Goal: Task Accomplishment & Management: Complete application form

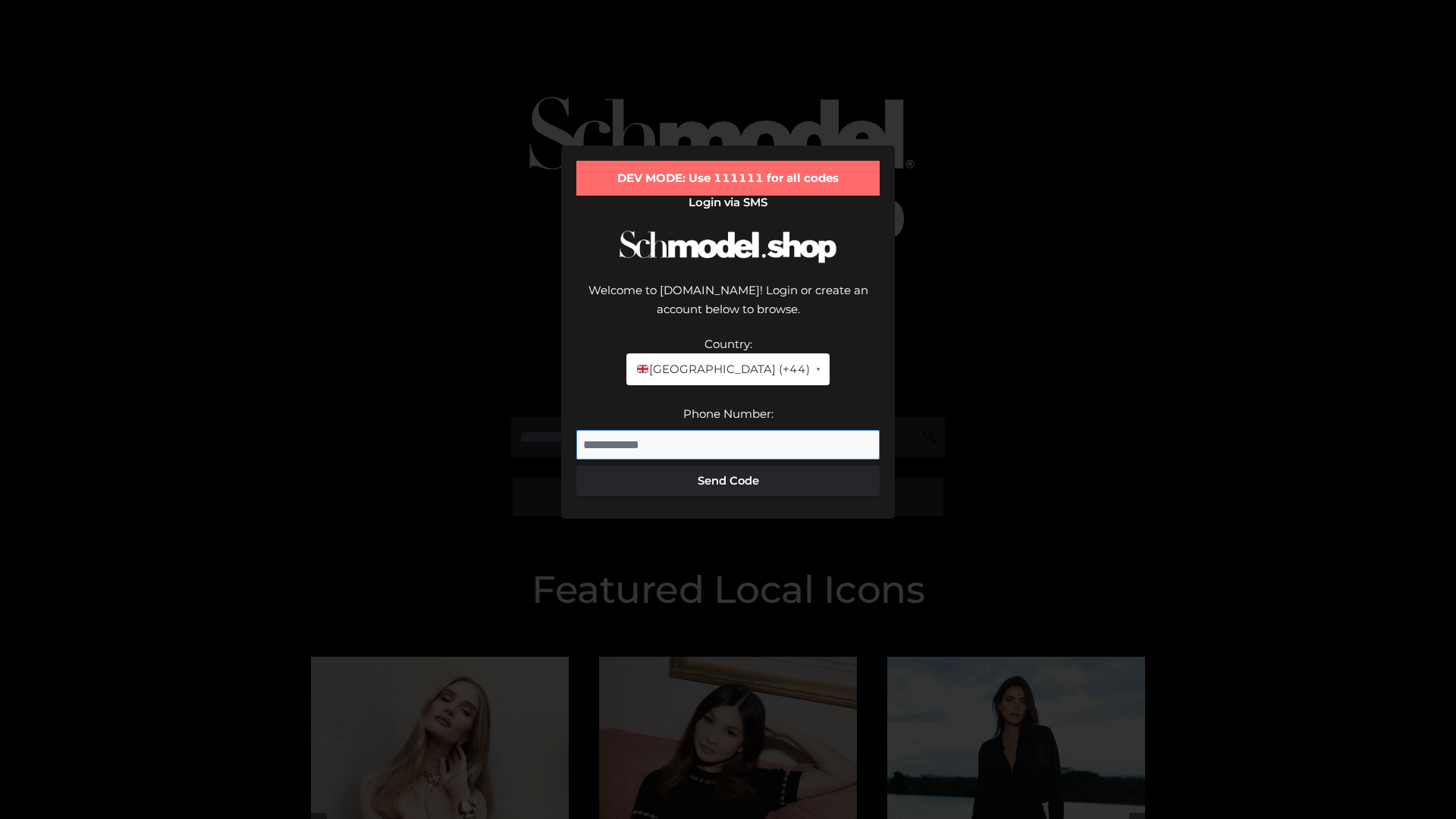
click at [728, 430] on input "Phone Number:" at bounding box center [728, 445] width 303 height 30
type input "**********"
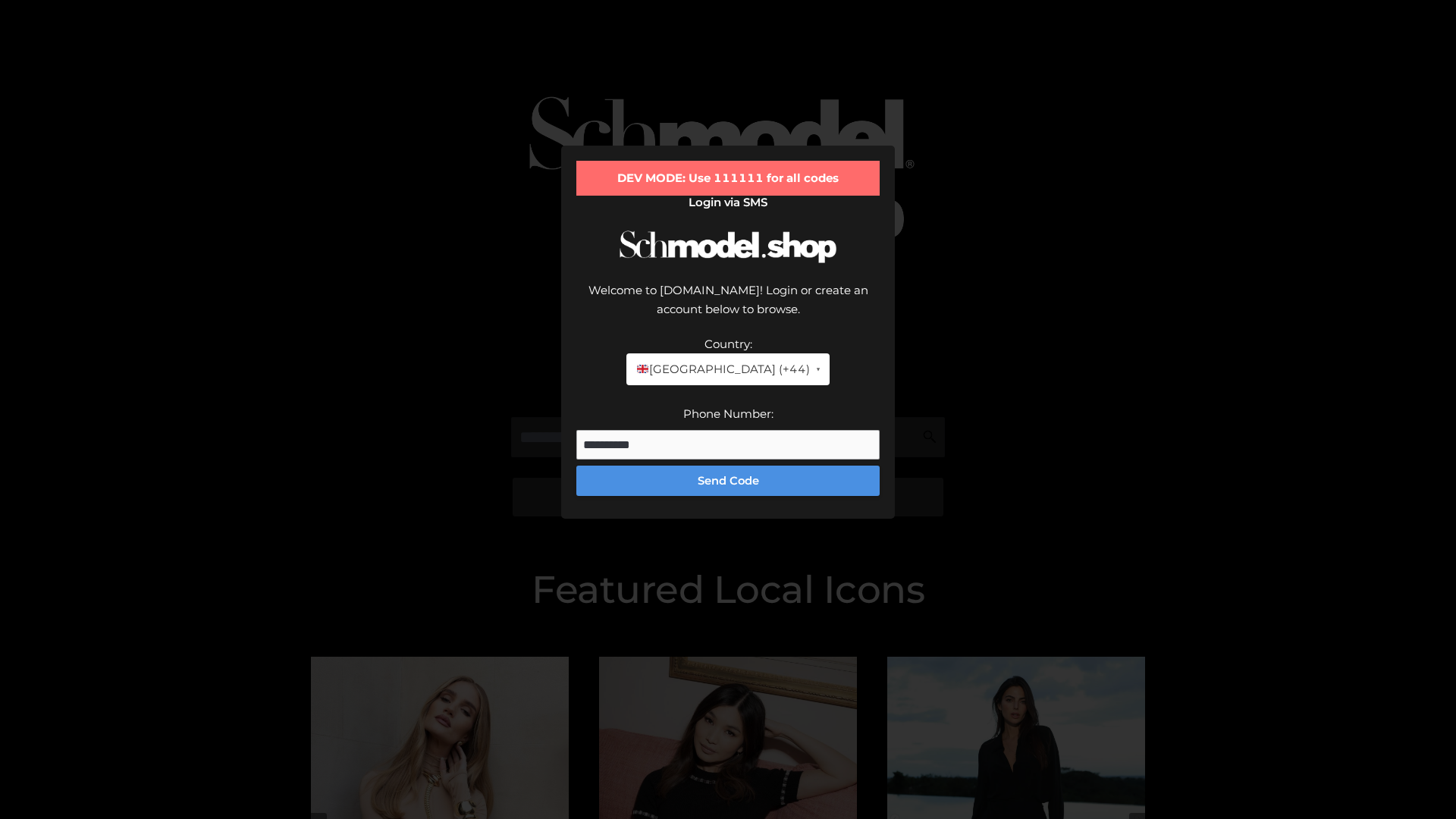
click at [728, 466] on button "Send Code" at bounding box center [728, 480] width 303 height 30
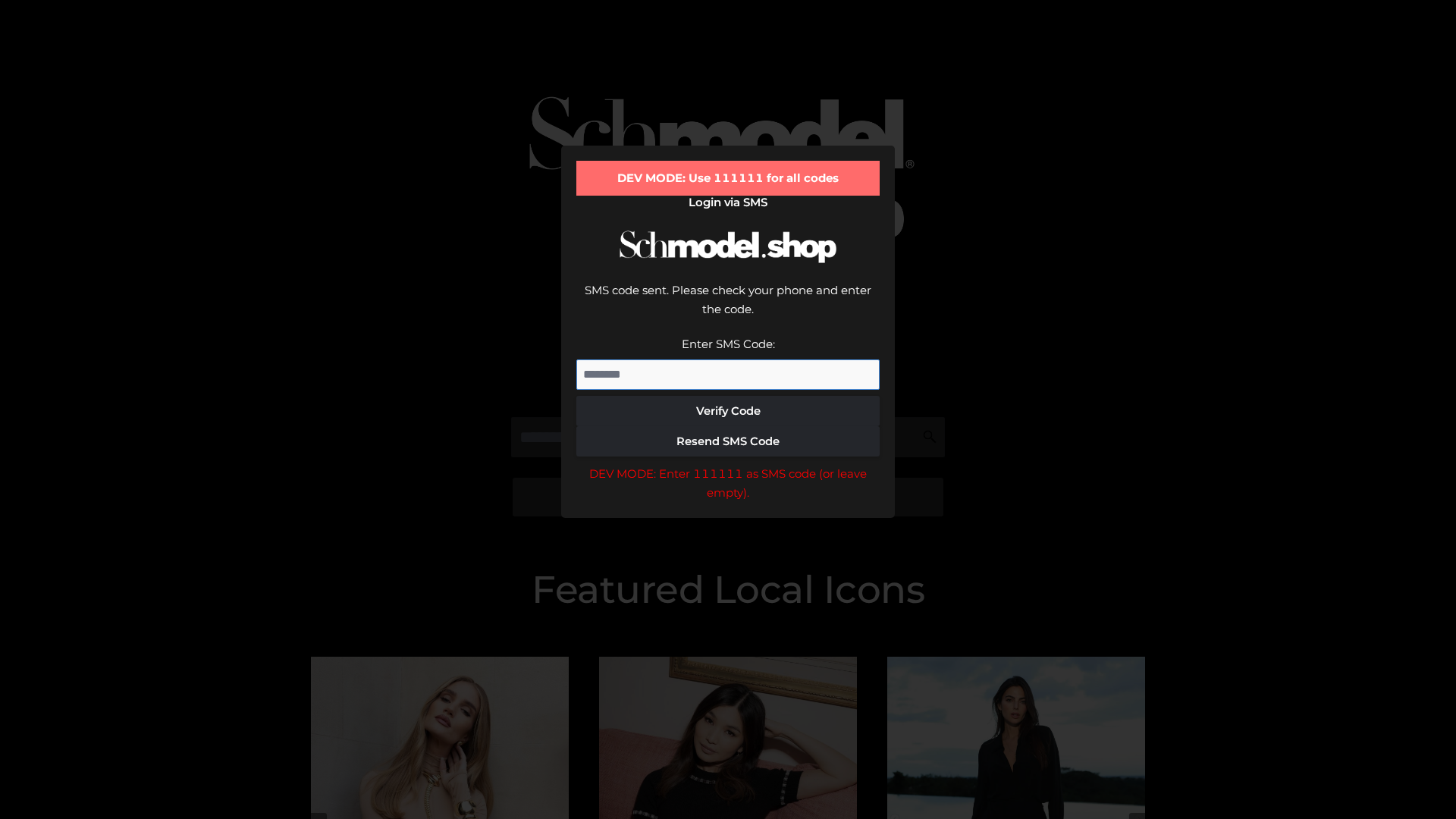
click at [728, 359] on input "Enter SMS Code:" at bounding box center [728, 374] width 303 height 30
type input "******"
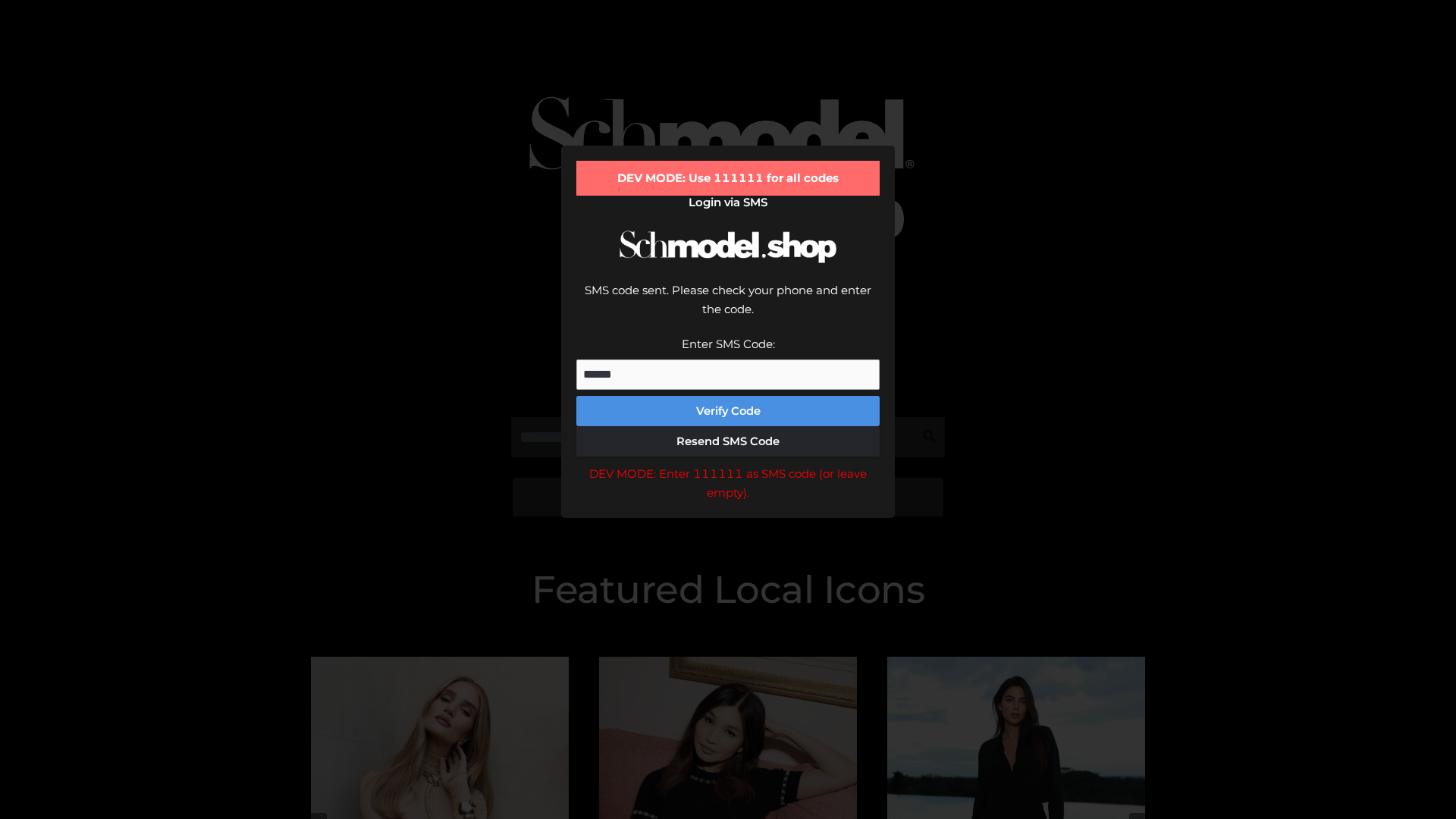
click at [728, 396] on button "Verify Code" at bounding box center [728, 411] width 303 height 30
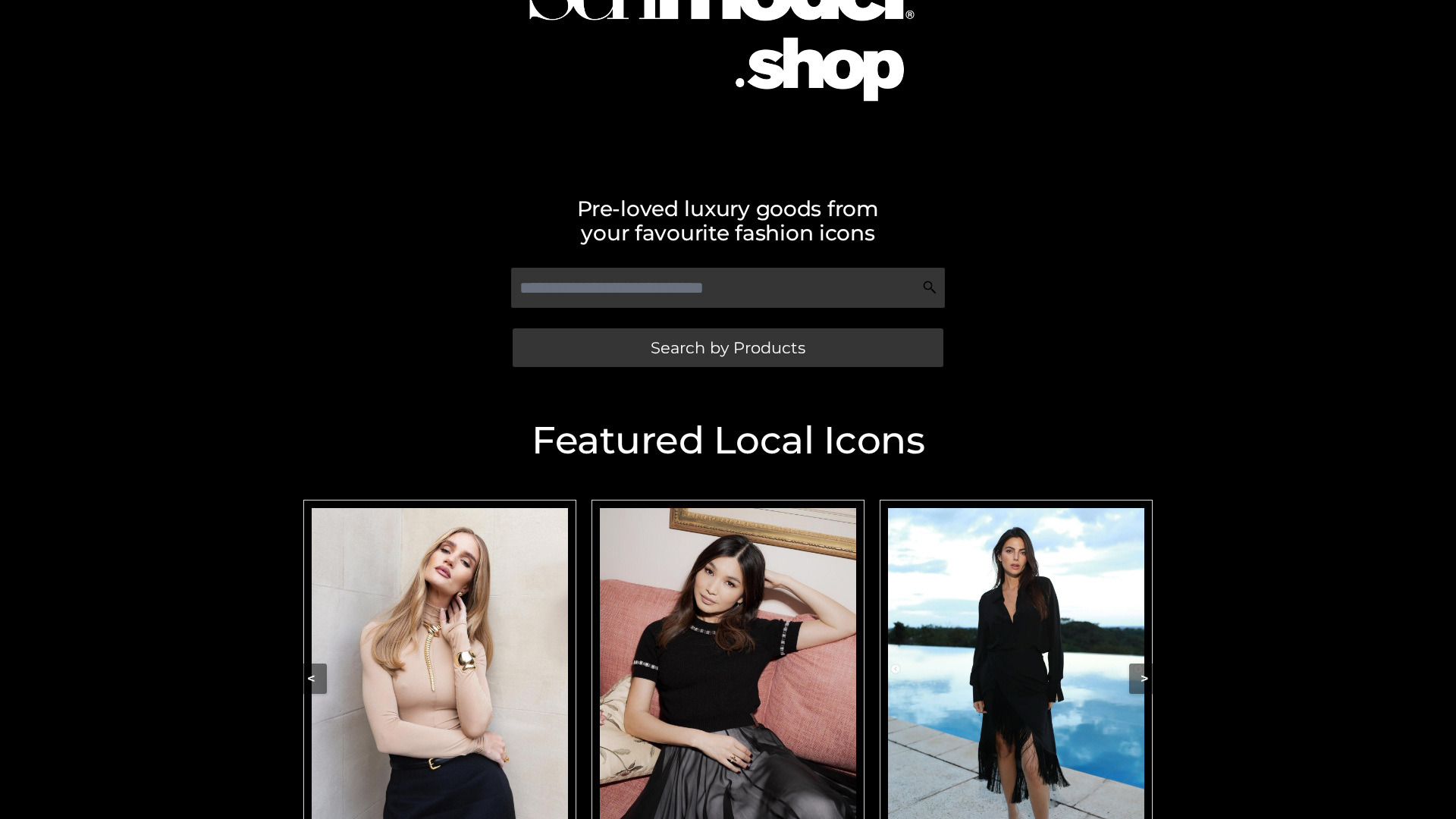
scroll to position [160, 0]
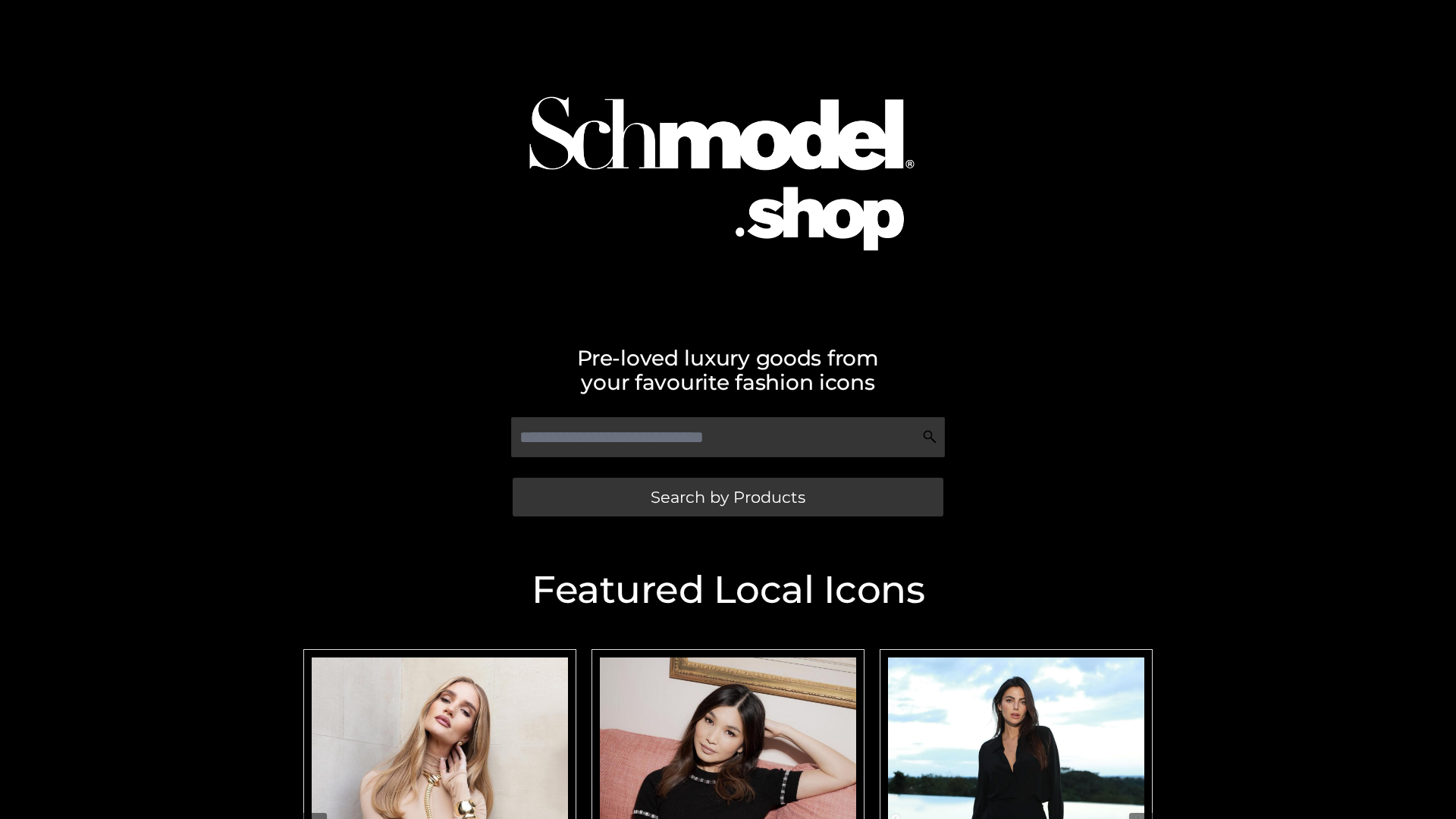
scroll to position [93, 0]
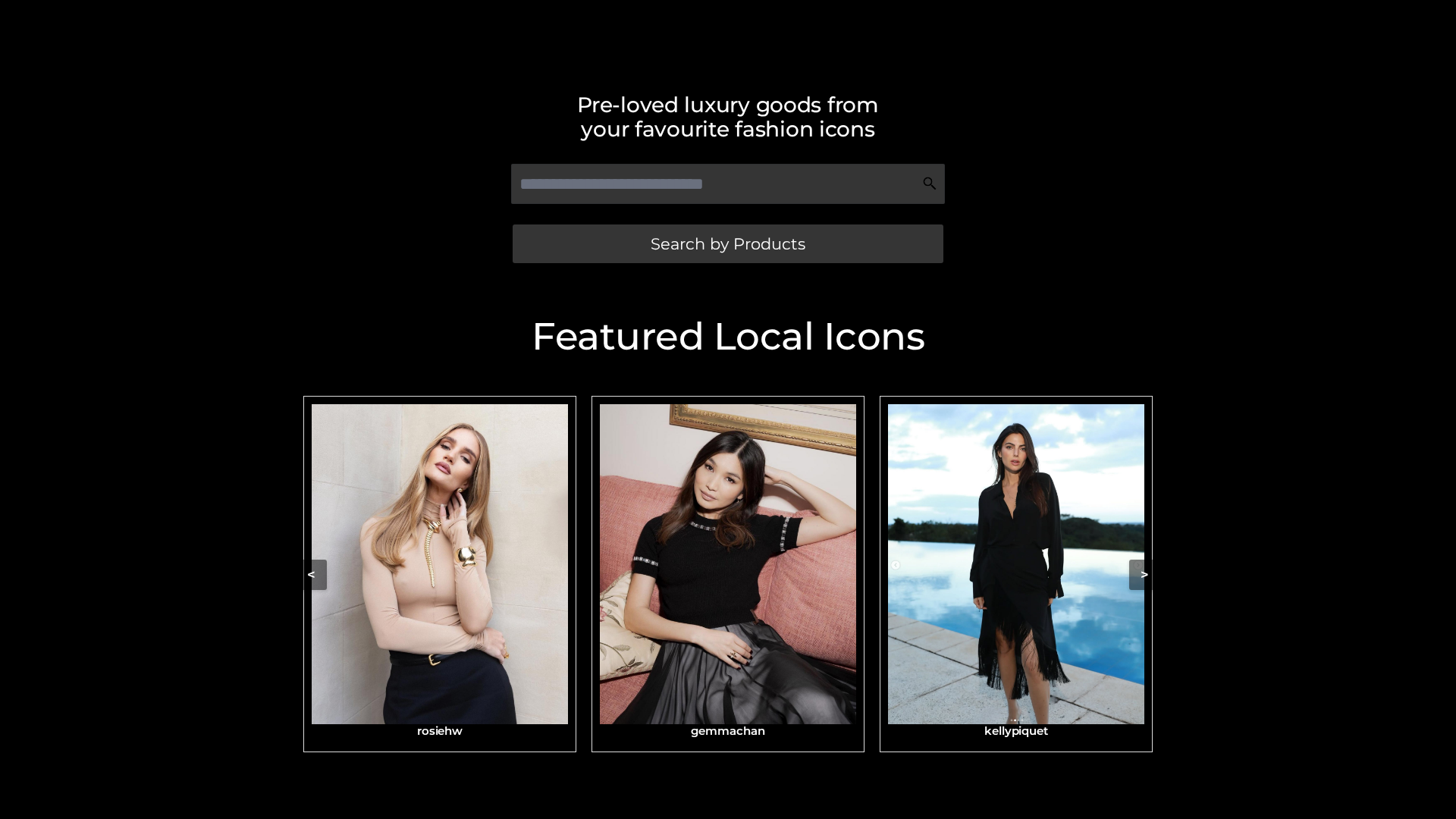
scroll to position [322, 0]
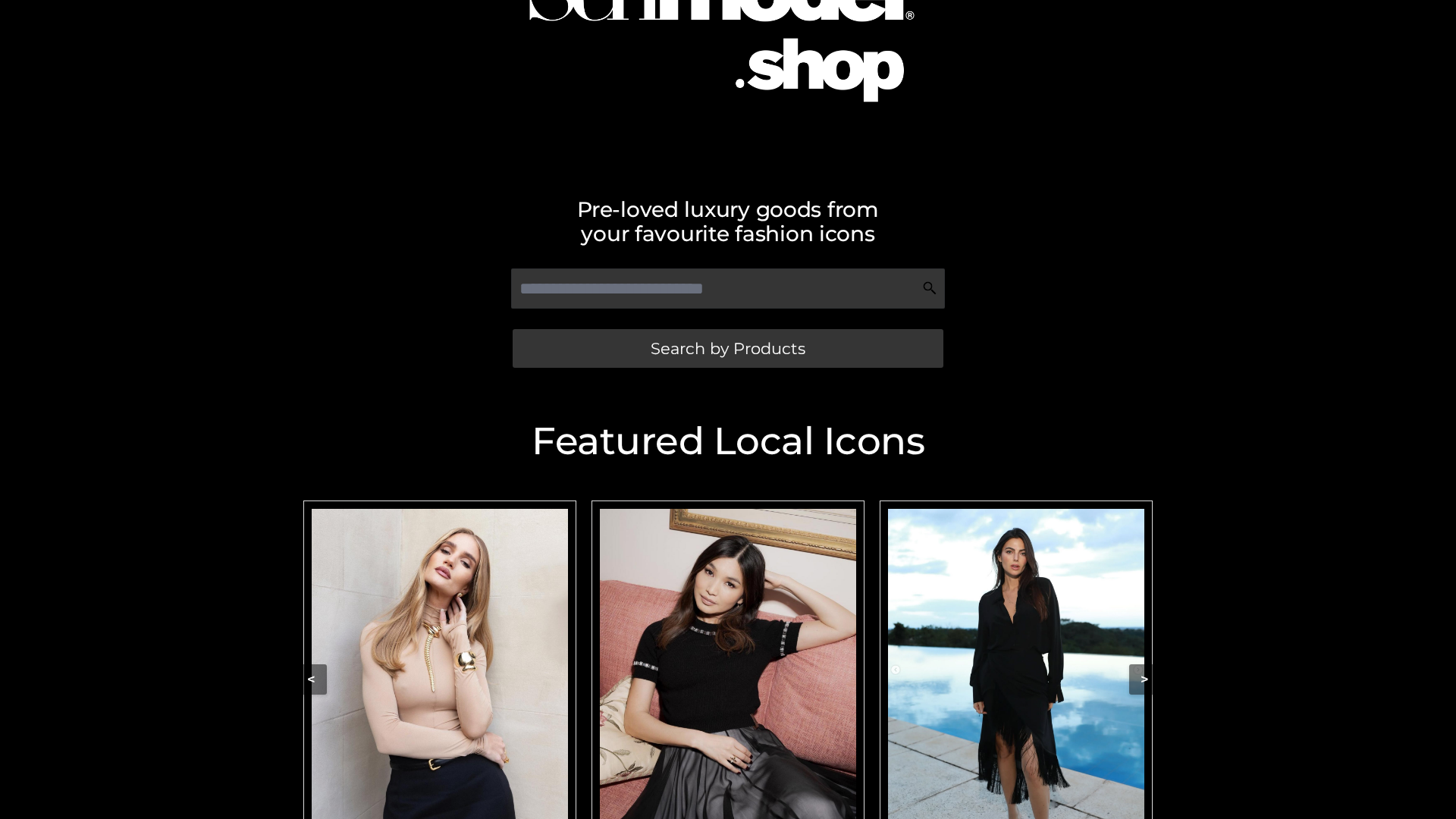
scroll to position [151, 0]
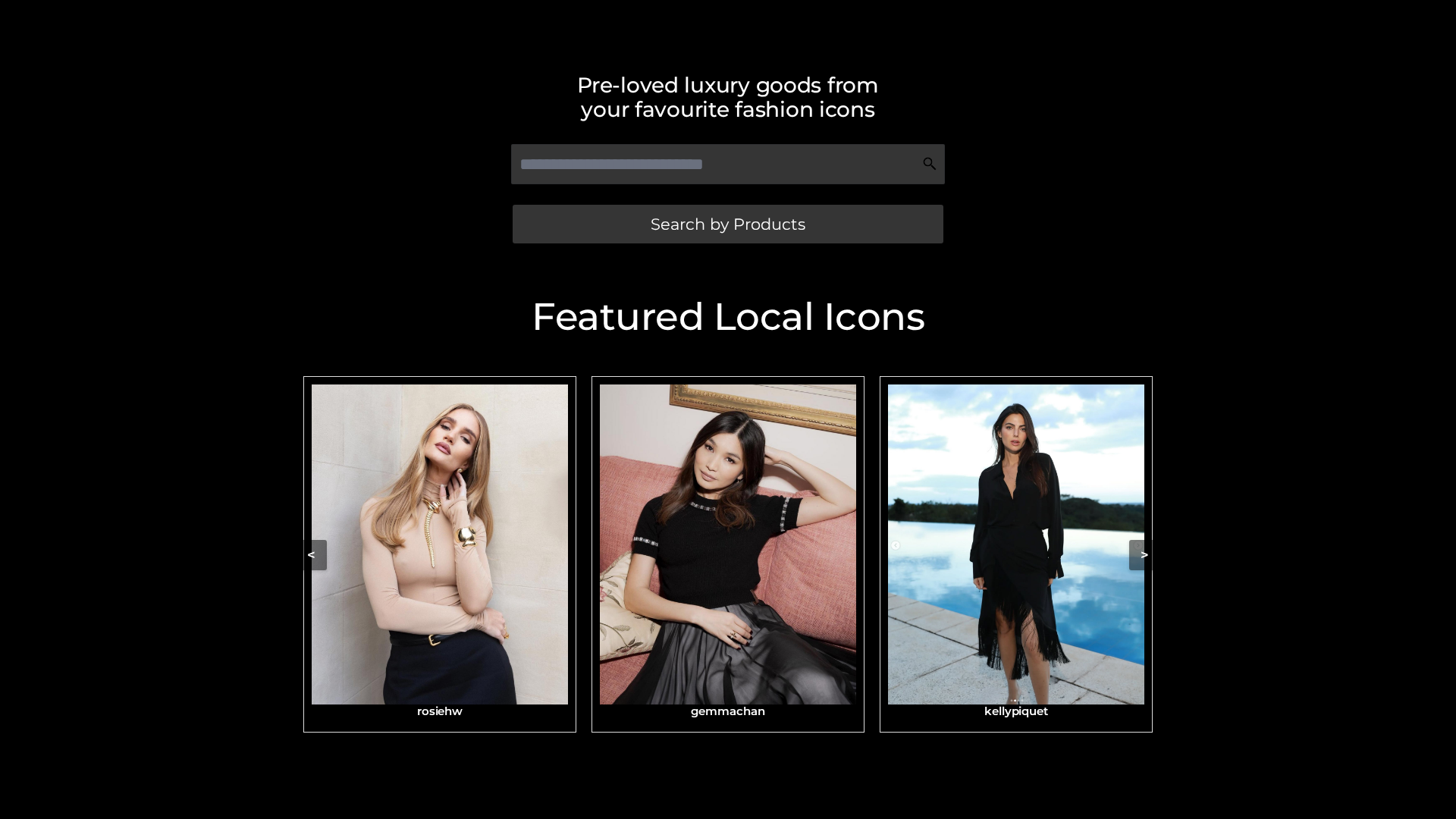
scroll to position [322, 0]
